Goal: Task Accomplishment & Management: Use online tool/utility

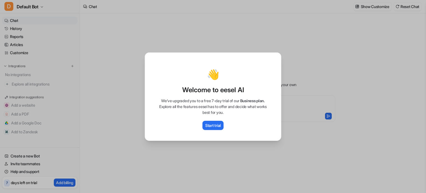
type textarea "**********"
click at [218, 128] on p "Start trial" at bounding box center [213, 125] width 16 height 6
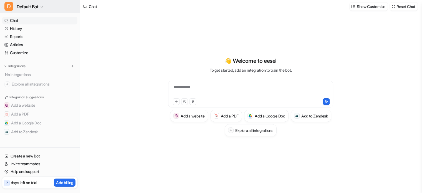
click at [34, 7] on span "Default Bot" at bounding box center [28, 7] width 22 height 8
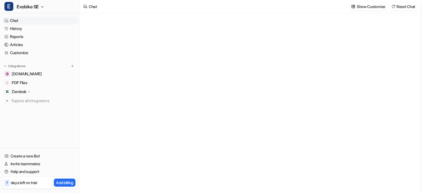
type textarea "**********"
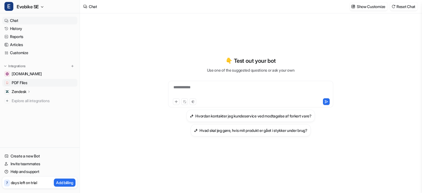
scroll to position [13, 0]
click at [37, 52] on link "Customize" at bounding box center [39, 53] width 75 height 8
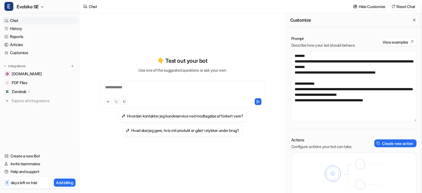
click at [20, 94] on p "Zendesk" at bounding box center [19, 92] width 15 height 6
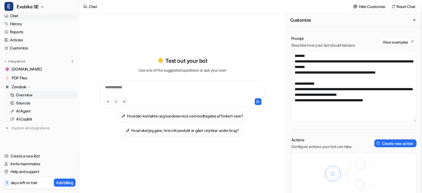
scroll to position [53, 0]
click at [28, 92] on p "Overview" at bounding box center [24, 95] width 17 height 6
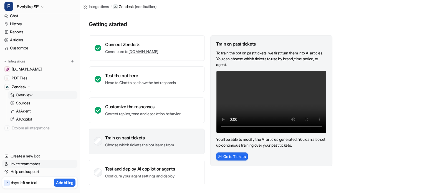
scroll to position [55, 0]
click at [32, 116] on p "AI Copilot" at bounding box center [24, 119] width 16 height 6
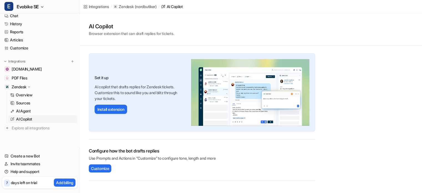
scroll to position [15, 0]
click at [127, 114] on button "Install extension" at bounding box center [111, 109] width 32 height 9
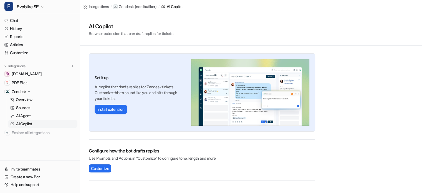
click at [385, 9] on div "Integrations / Zendesk ( nordbutiker ) / AI Copilot" at bounding box center [251, 6] width 342 height 13
